Goal: Task Accomplishment & Management: Use online tool/utility

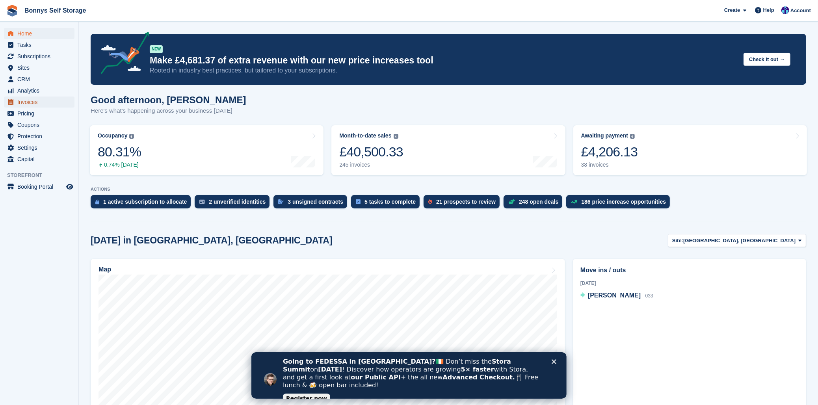
click at [43, 105] on span "Invoices" at bounding box center [40, 102] width 47 height 11
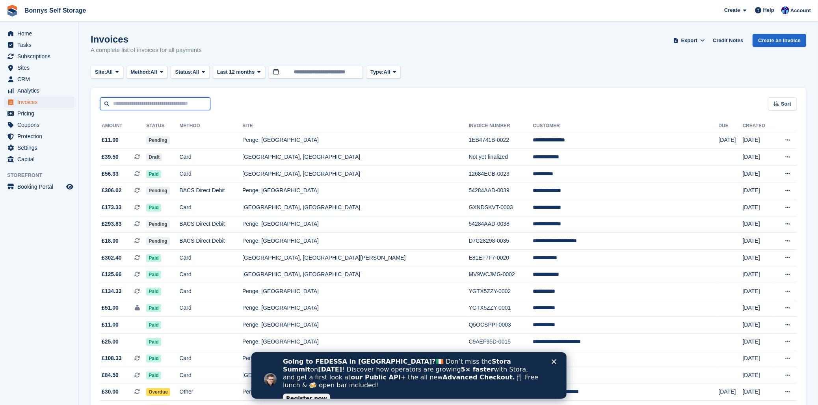
click at [169, 108] on input "text" at bounding box center [155, 103] width 110 height 13
type input "*****"
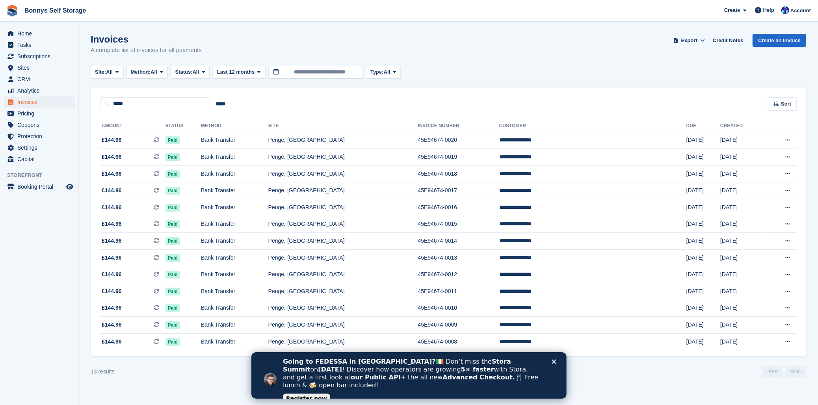
click at [555, 360] on polygon "Close" at bounding box center [554, 361] width 5 height 5
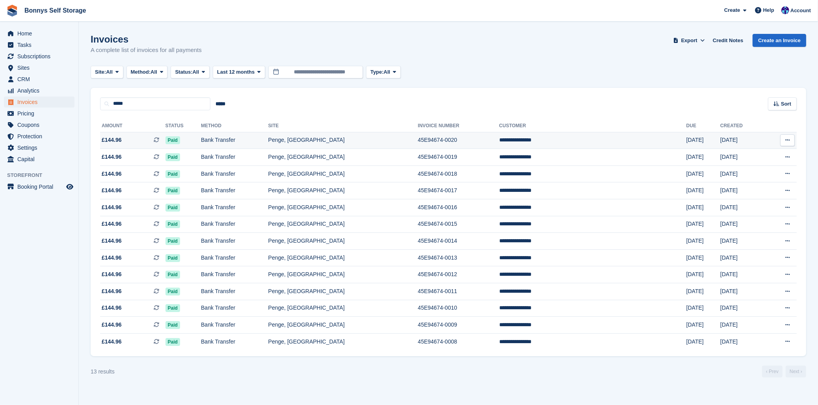
drag, startPoint x: 111, startPoint y: 140, endPoint x: 304, endPoint y: 141, distance: 193.2
drag, startPoint x: 304, startPoint y: 141, endPoint x: 231, endPoint y: 140, distance: 72.6
click at [231, 140] on td "Bank Transfer" at bounding box center [234, 140] width 67 height 17
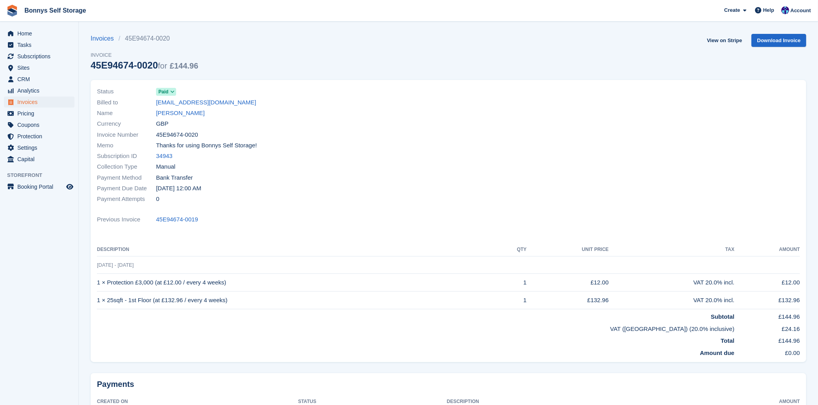
drag, startPoint x: 92, startPoint y: 67, endPoint x: 156, endPoint y: 65, distance: 63.9
click at [156, 65] on div "45E94674-0020 for £144.96" at bounding box center [145, 65] width 108 height 11
copy div "45E94674-0020"
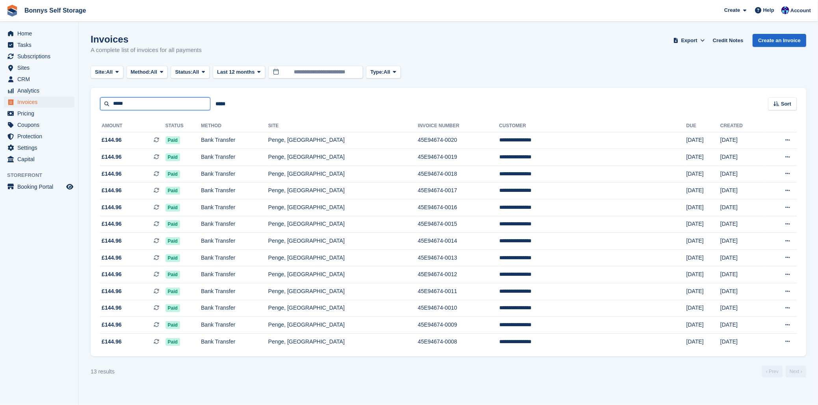
click at [156, 102] on input "*****" at bounding box center [155, 103] width 110 height 13
type input "*****"
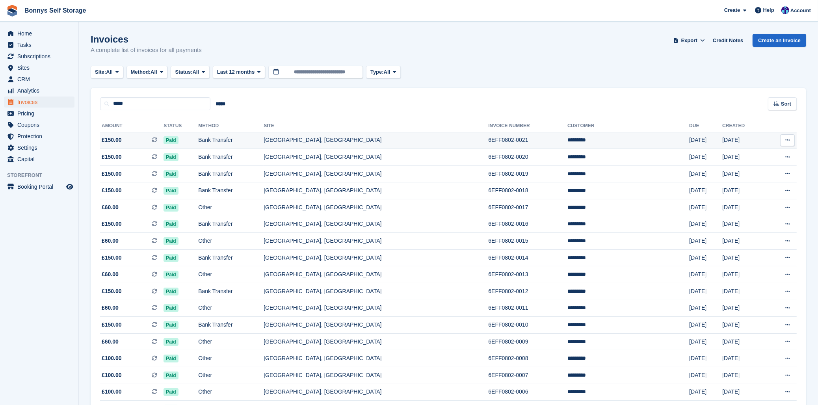
click at [350, 139] on td "[GEOGRAPHIC_DATA], [GEOGRAPHIC_DATA]" at bounding box center [376, 140] width 225 height 17
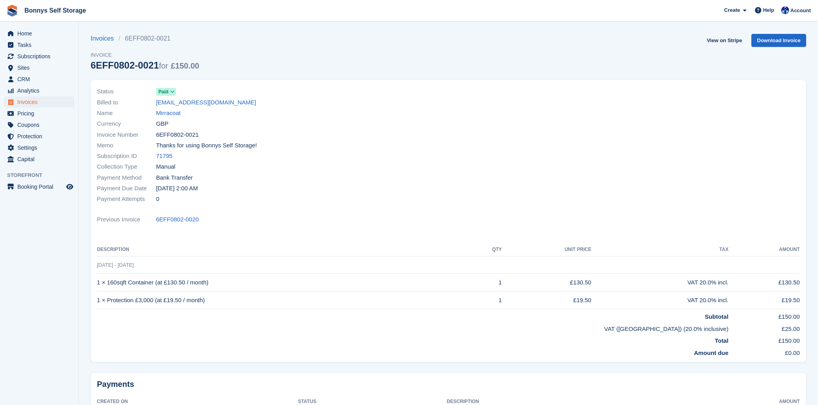
drag, startPoint x: 89, startPoint y: 65, endPoint x: 154, endPoint y: 65, distance: 65.4
click at [154, 65] on section "Invoices 6EFF0802-0021 Invoice 6EFF0802-0021 for £150.00 View on Stripe Downloa…" at bounding box center [449, 236] width 740 height 472
copy div "6EFF0802-0021"
